Goal: Task Accomplishment & Management: Manage account settings

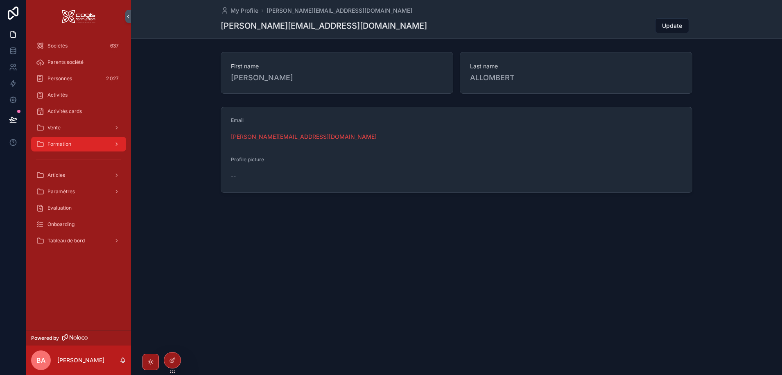
click at [48, 145] on span "Formation" at bounding box center [60, 144] width 24 height 7
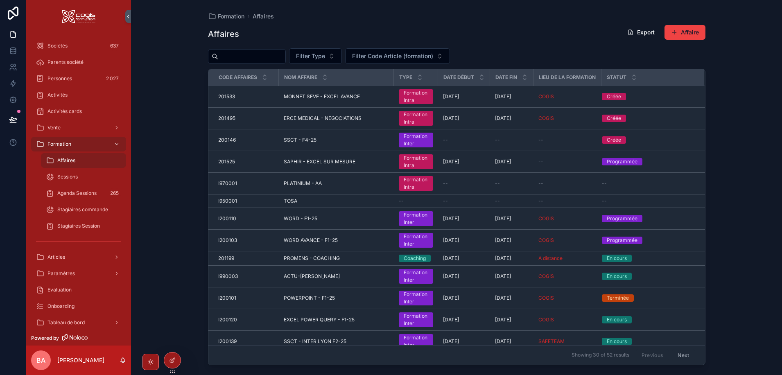
click at [233, 58] on input "scrollable content" at bounding box center [251, 56] width 67 height 11
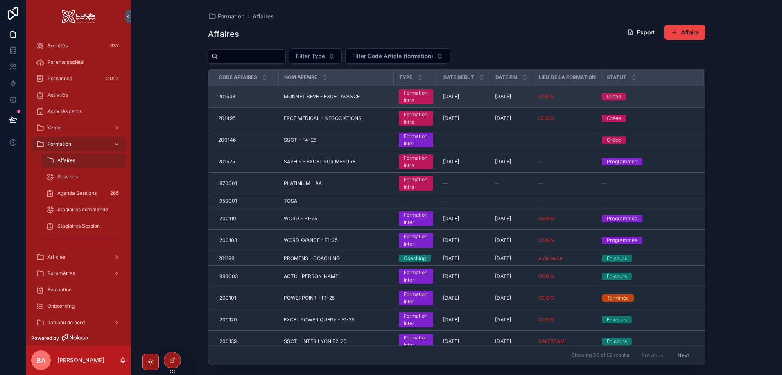
click at [313, 98] on span "MONNET SEVE - EXCEL AVANCE" at bounding box center [322, 96] width 76 height 7
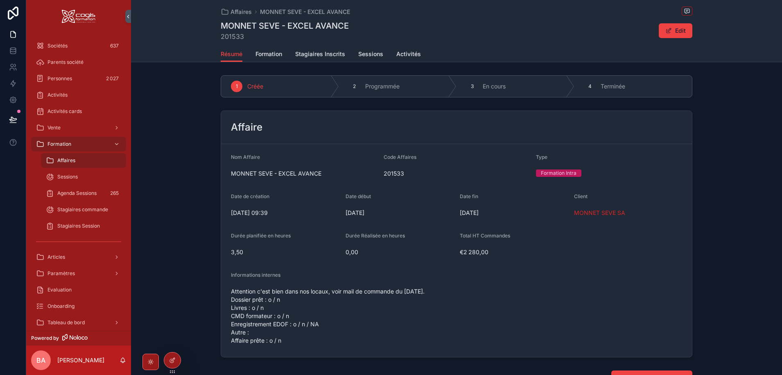
click at [289, 340] on span "Attention c'est bien dans nos locaux, voir mail de commande du [DATE]. Dossier …" at bounding box center [456, 316] width 451 height 57
drag, startPoint x: 288, startPoint y: 342, endPoint x: 226, endPoint y: 296, distance: 77.4
click at [226, 296] on form "Nom Affaire MONNET SEVE - EXCEL AVANCE Code Affaires 201533 Type Formation Intr…" at bounding box center [456, 250] width 471 height 213
copy span "Dossier prêt : o / n Livres : o / n CMD formateur : o / n Enregistrement EDOF :…"
click at [340, 313] on span "Attention c'est bien dans nos locaux, voir mail de commande du [DATE]. Dossier …" at bounding box center [456, 316] width 451 height 57
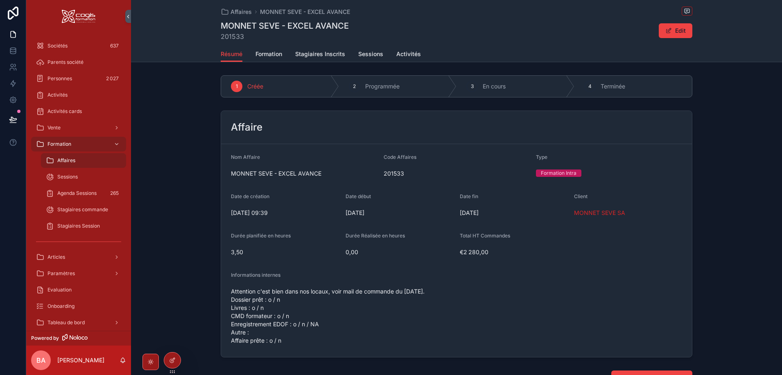
drag, startPoint x: 290, startPoint y: 338, endPoint x: 219, endPoint y: 302, distance: 79.7
click at [221, 302] on form "Nom Affaire MONNET SEVE - EXCEL AVANCE Code Affaires 201533 Type Formation Intr…" at bounding box center [456, 250] width 471 height 213
click at [665, 34] on button "Edit" at bounding box center [676, 30] width 34 height 15
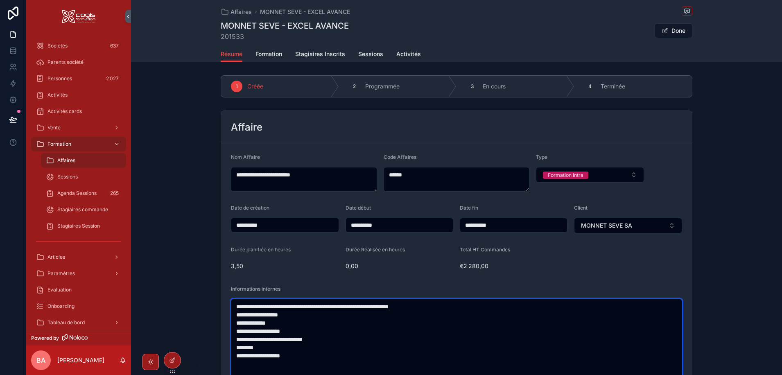
drag, startPoint x: 289, startPoint y: 358, endPoint x: 218, endPoint y: 317, distance: 81.5
click at [218, 317] on div "**********" at bounding box center [456, 270] width 651 height 327
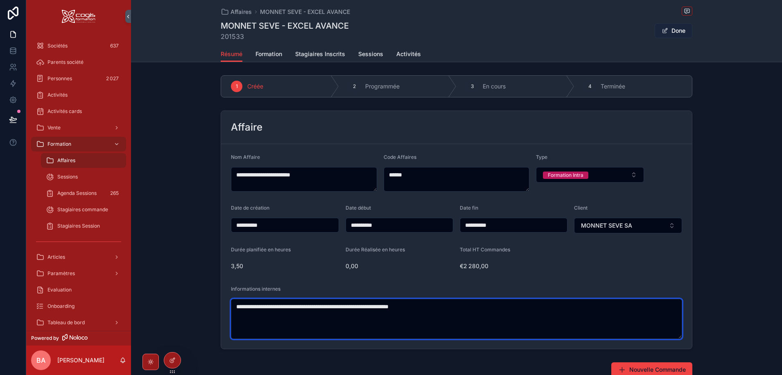
type textarea "**********"
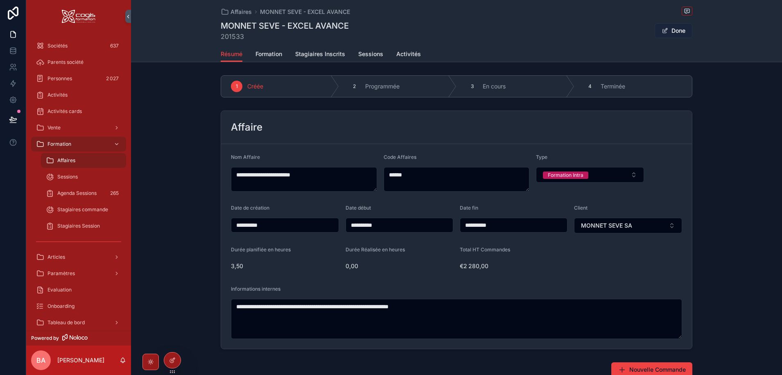
click at [676, 30] on button "Done" at bounding box center [674, 30] width 38 height 15
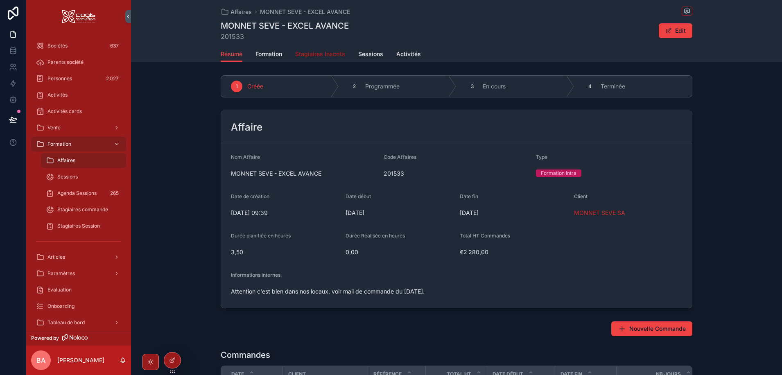
click at [324, 52] on span "Stagiaires Inscrits" at bounding box center [320, 54] width 50 height 8
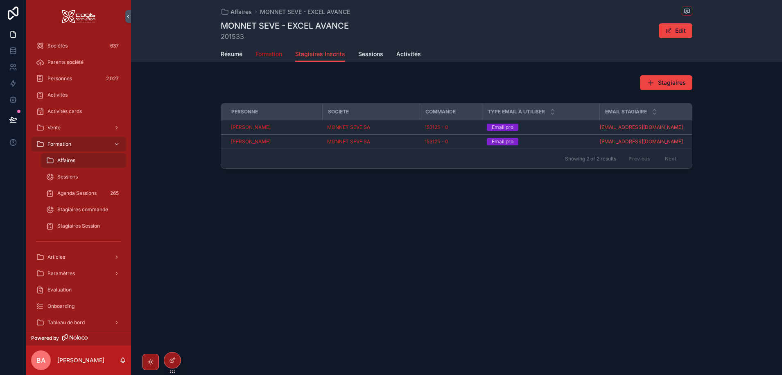
click at [260, 52] on span "Formation" at bounding box center [269, 54] width 27 height 8
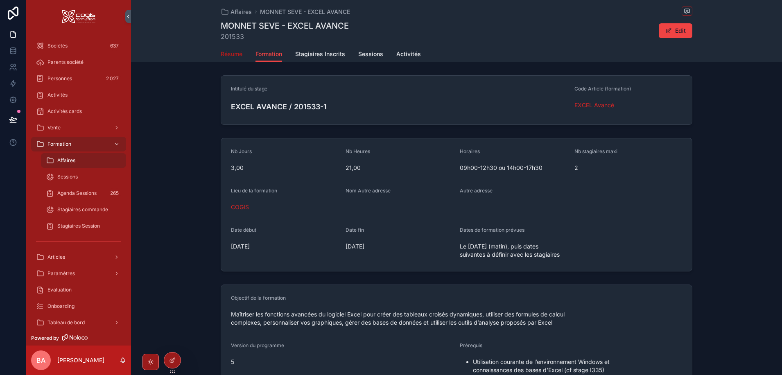
click at [230, 54] on span "Résumé" at bounding box center [232, 54] width 22 height 8
